Goal: Navigation & Orientation: Find specific page/section

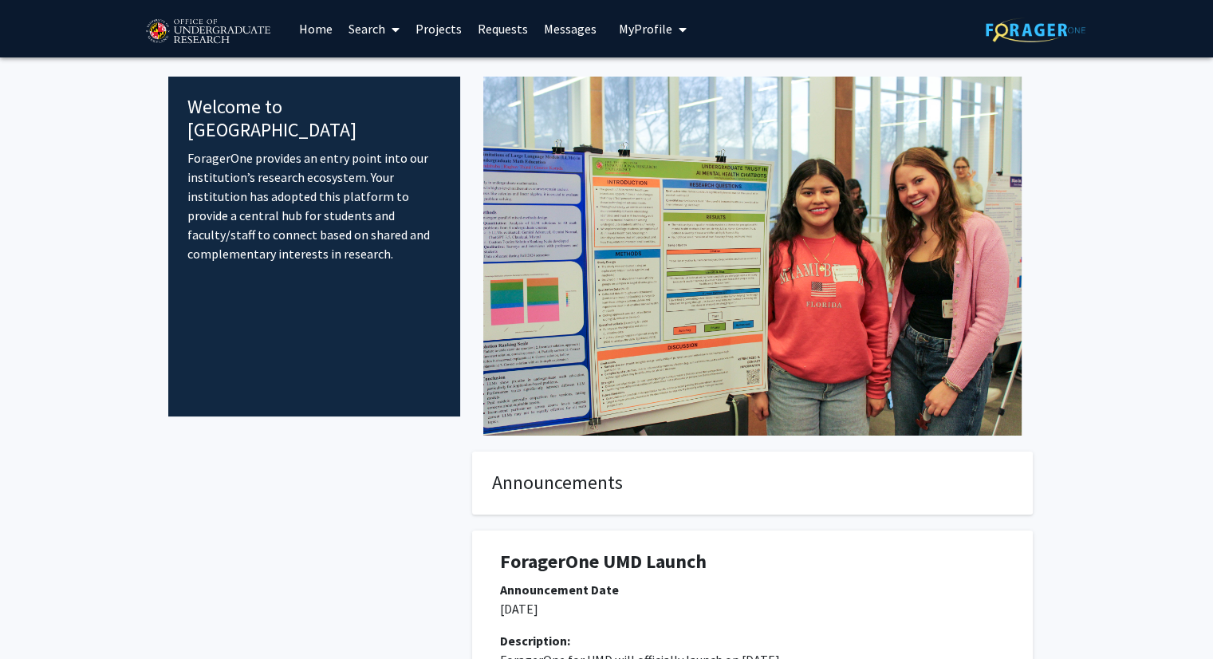
click at [486, 21] on link "Requests" at bounding box center [503, 29] width 66 height 56
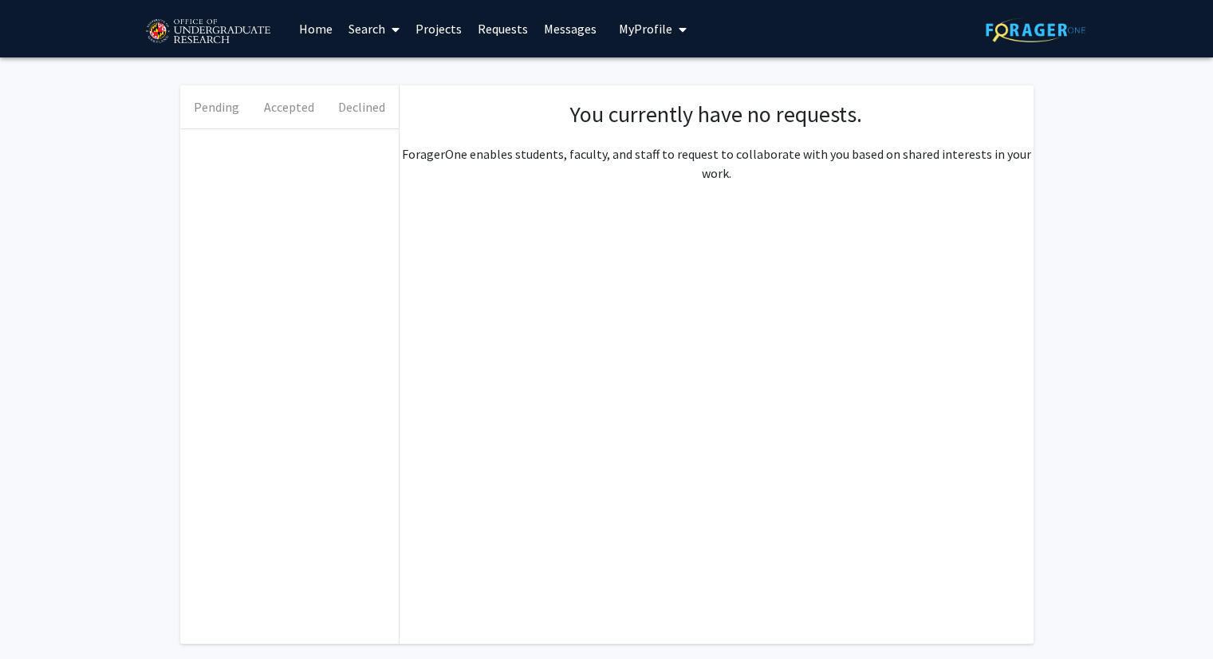
click at [567, 26] on link "Messages" at bounding box center [570, 29] width 69 height 56
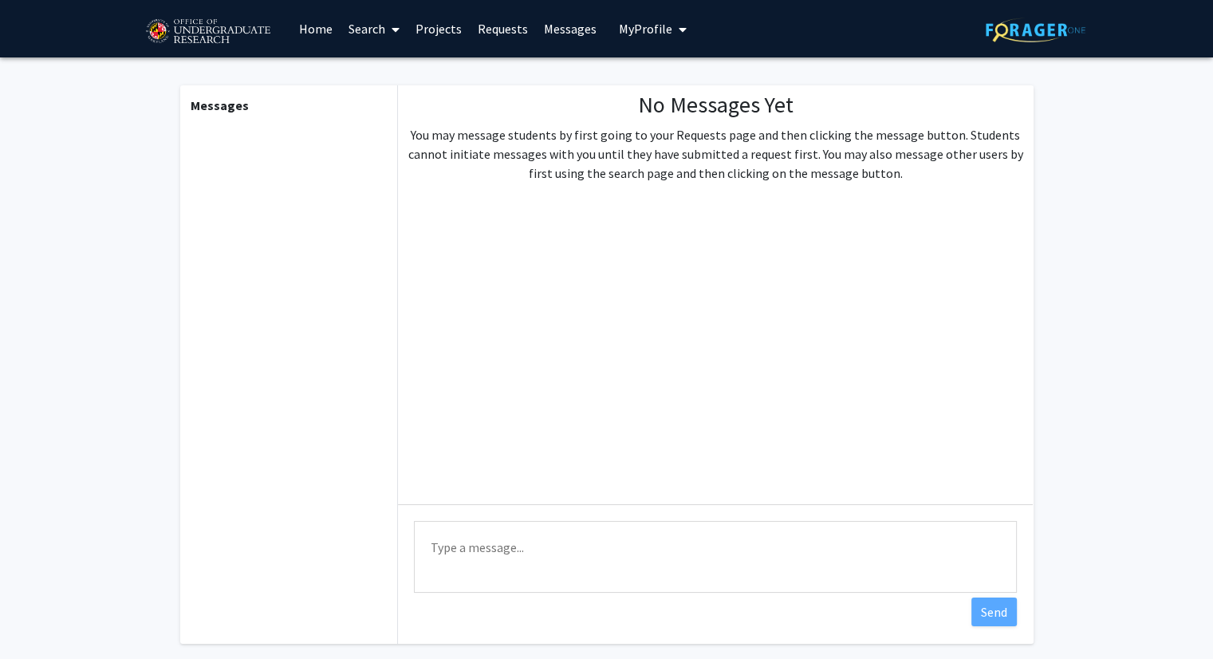
click at [313, 27] on link "Home" at bounding box center [315, 29] width 49 height 56
